Goal: Information Seeking & Learning: Learn about a topic

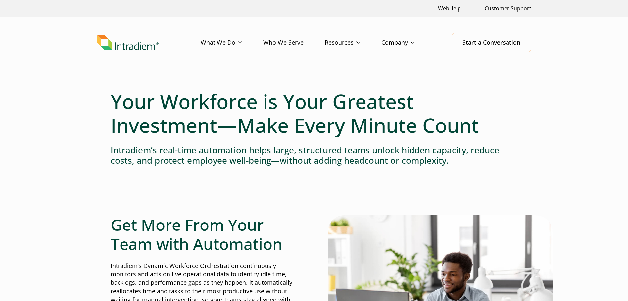
click at [279, 40] on link "Who We Serve" at bounding box center [294, 42] width 62 height 19
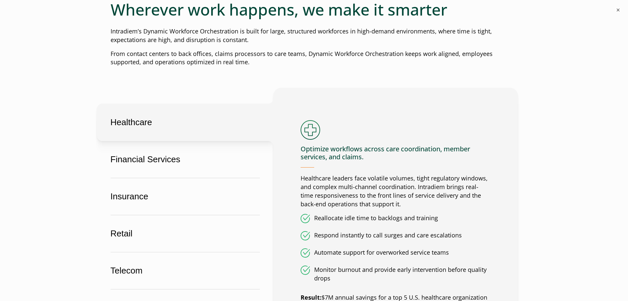
scroll to position [343, 0]
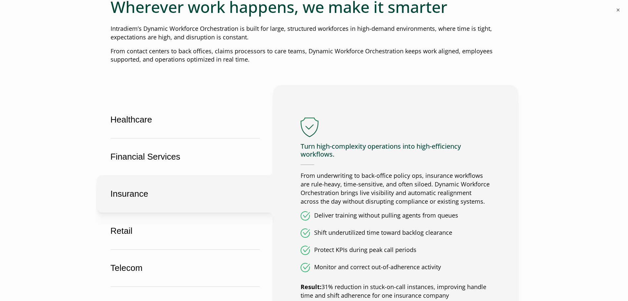
click at [134, 192] on button "Insurance" at bounding box center [185, 193] width 177 height 37
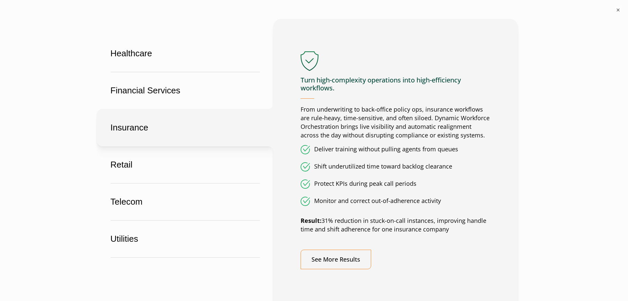
scroll to position [415, 0]
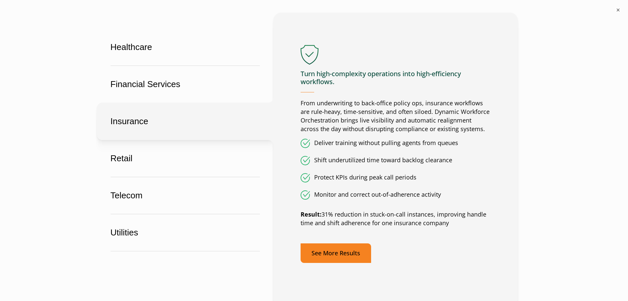
click at [333, 255] on link "See More Results" at bounding box center [336, 253] width 71 height 20
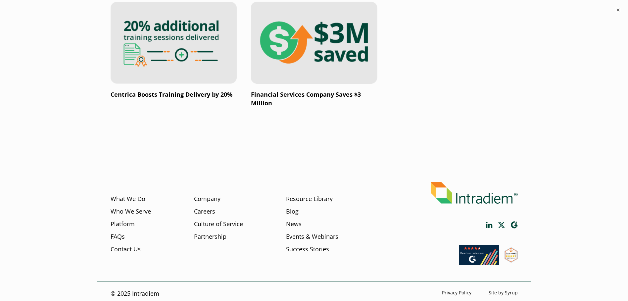
scroll to position [1250, 0]
